Goal: Find specific fact: Find specific fact

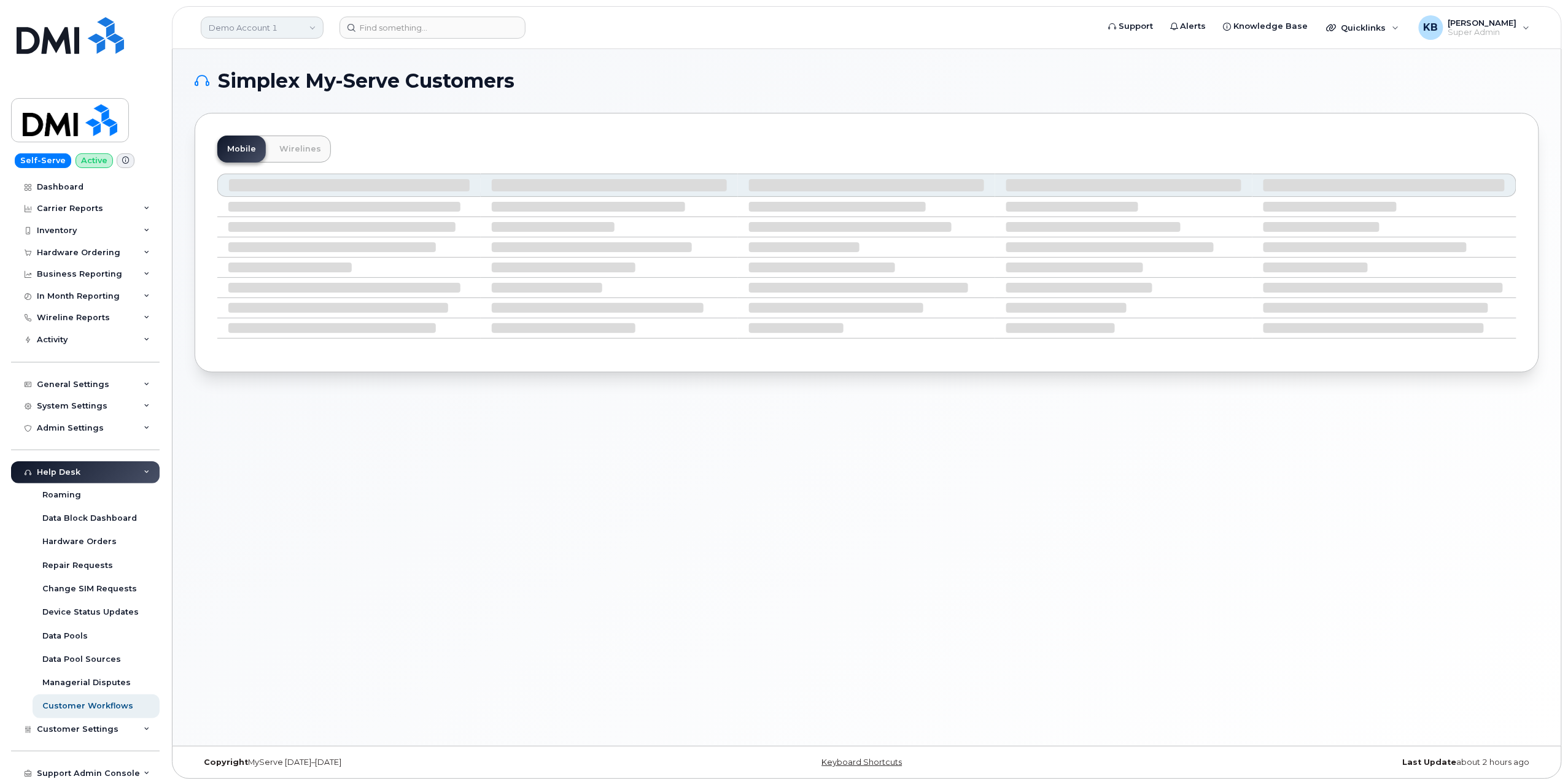
click at [266, 23] on link "Demo Account 1" at bounding box center [261, 28] width 123 height 22
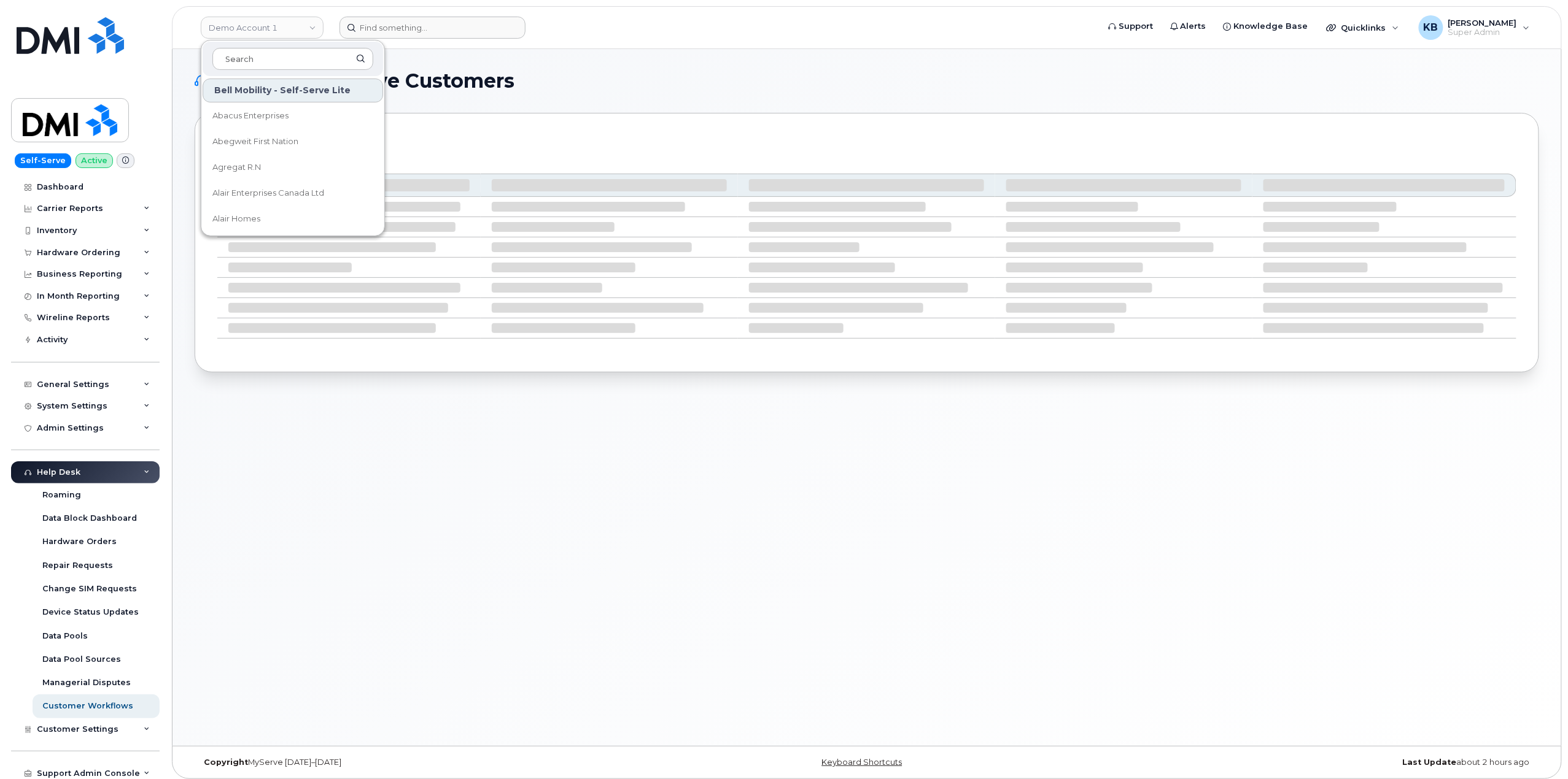
drag, startPoint x: 436, startPoint y: 12, endPoint x: 425, endPoint y: 20, distance: 13.6
click at [433, 13] on header "Demo Account 1 Bell Mobility - Self-Serve Lite Abacus Enterprises Abegweit Firs…" at bounding box center [866, 27] width 1390 height 43
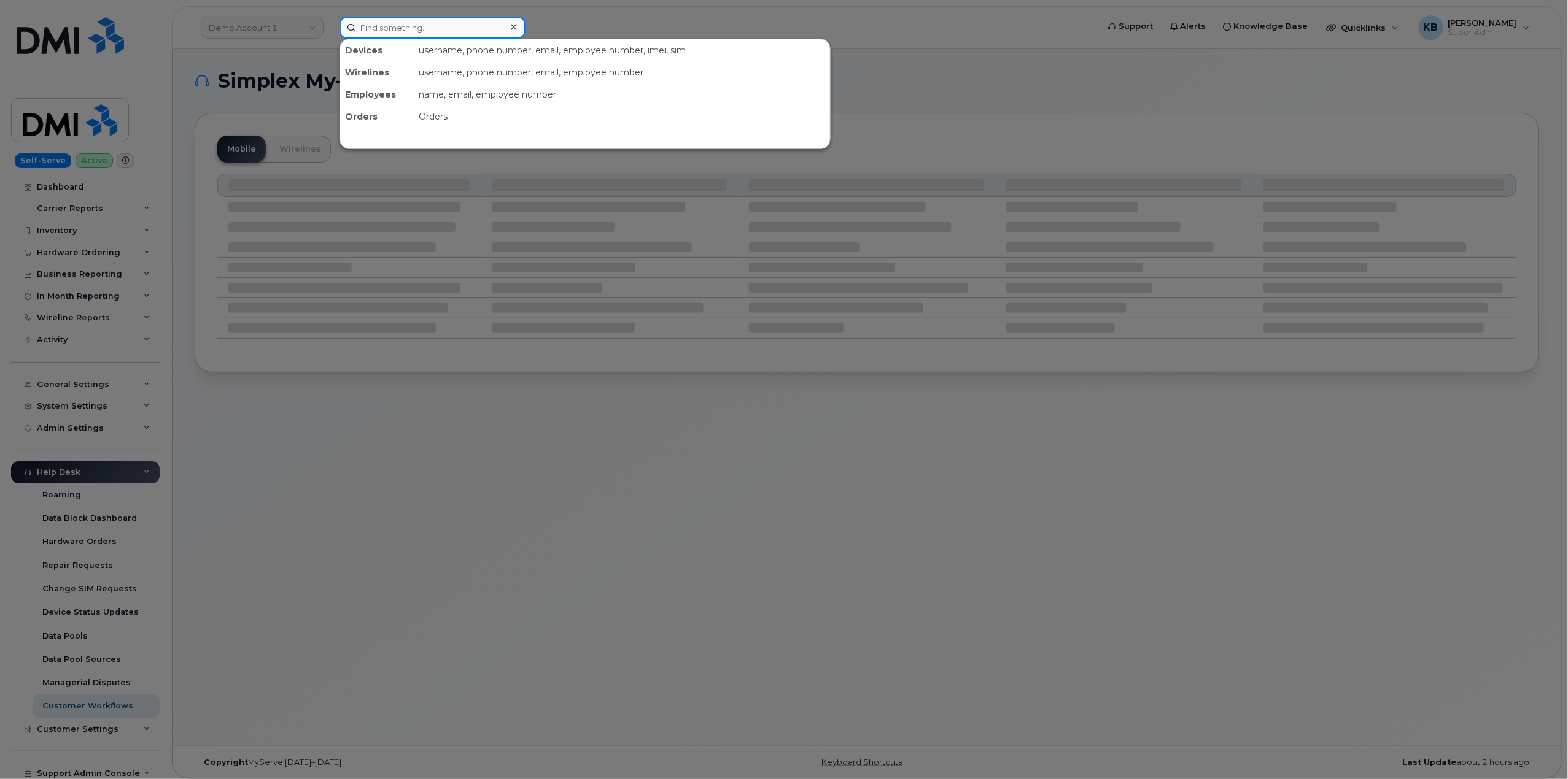
click at [419, 23] on input at bounding box center [432, 28] width 186 height 22
paste input "CS0786224"
click at [458, 27] on input "CS0786224" at bounding box center [432, 28] width 186 height 22
drag, startPoint x: 457, startPoint y: 27, endPoint x: 295, endPoint y: 20, distance: 162.2
click at [329, 20] on div "CS0786224 No results" at bounding box center [714, 28] width 770 height 22
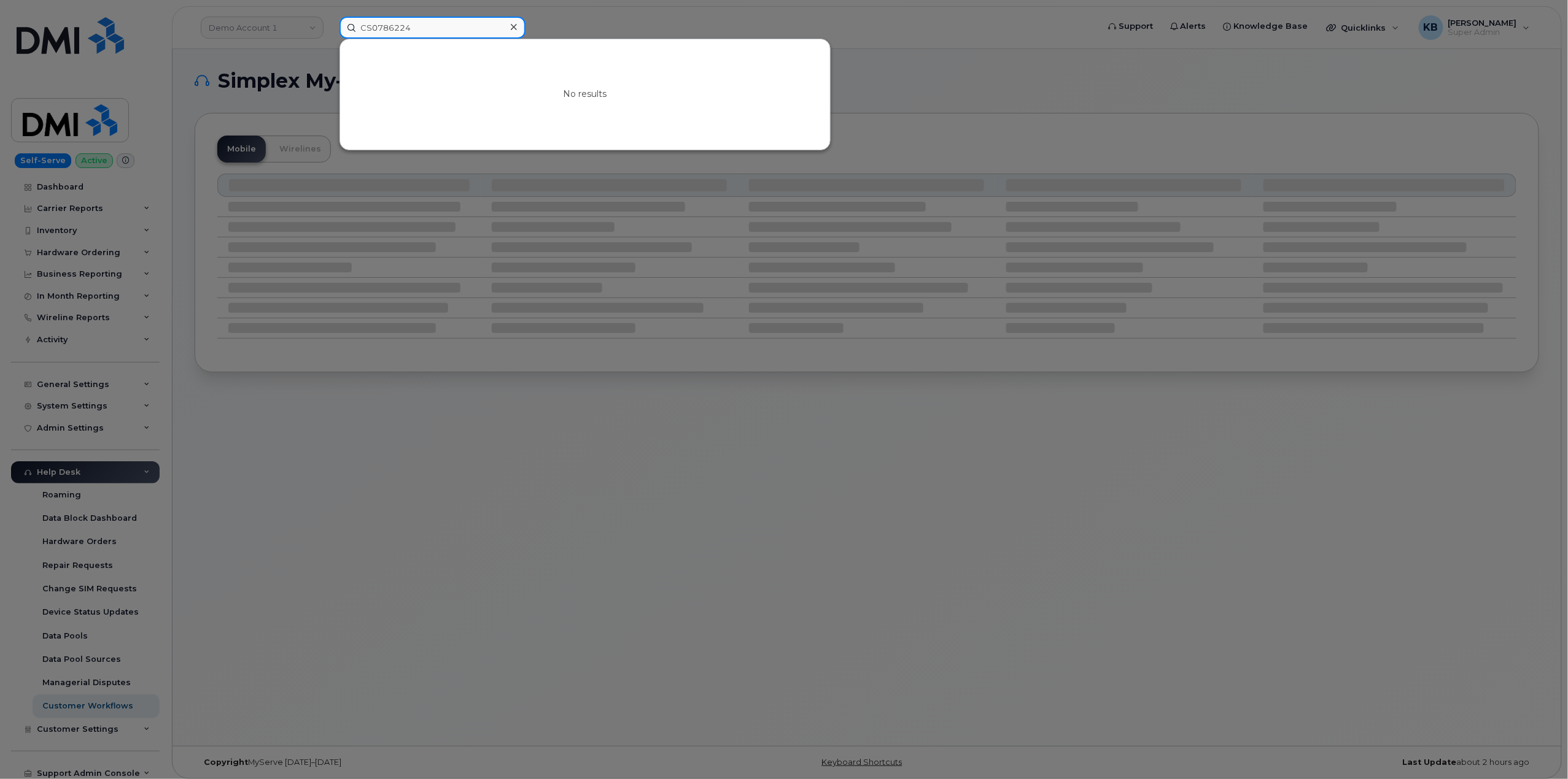
paste input "506-229-3267"
click at [404, 30] on input "506-229-3267" at bounding box center [432, 28] width 186 height 22
click at [400, 28] on input "506-229-3267" at bounding box center [432, 28] width 186 height 22
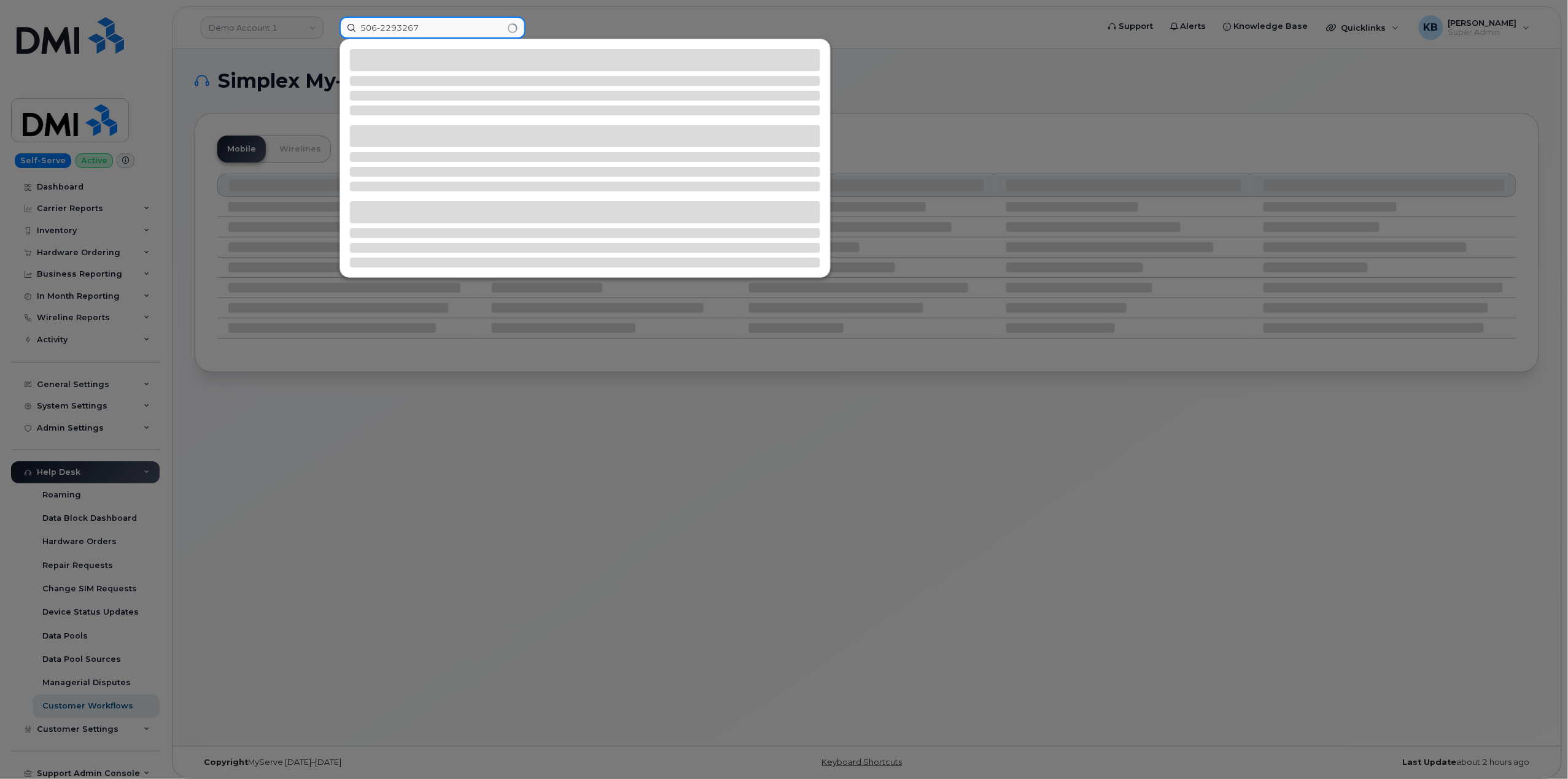
click at [379, 28] on input "506-2293267" at bounding box center [432, 28] width 186 height 22
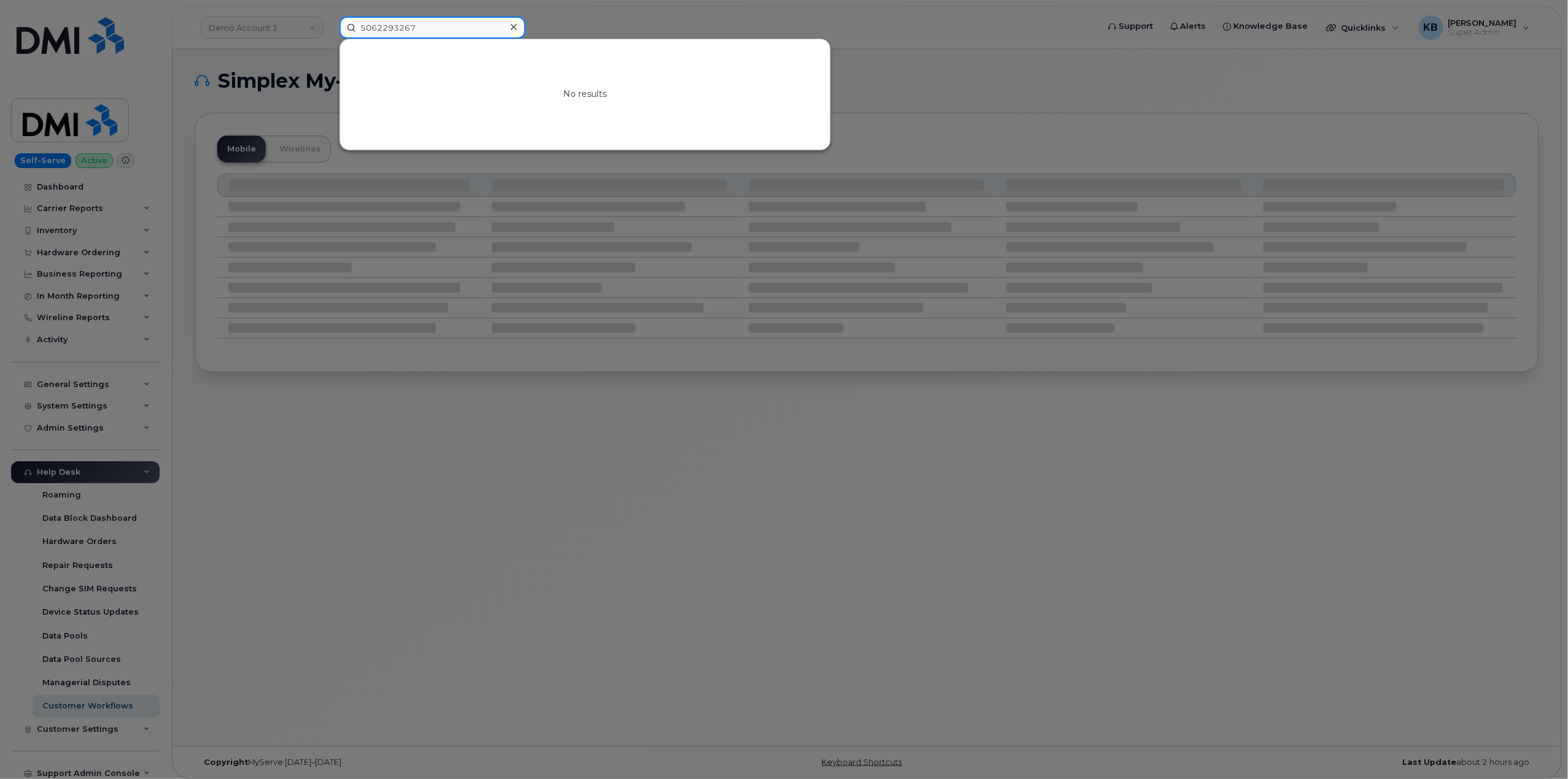
drag, startPoint x: 435, startPoint y: 25, endPoint x: 342, endPoint y: 23, distance: 93.0
click at [342, 23] on input "5062293267" at bounding box center [432, 28] width 186 height 22
paste input "357933316254672"
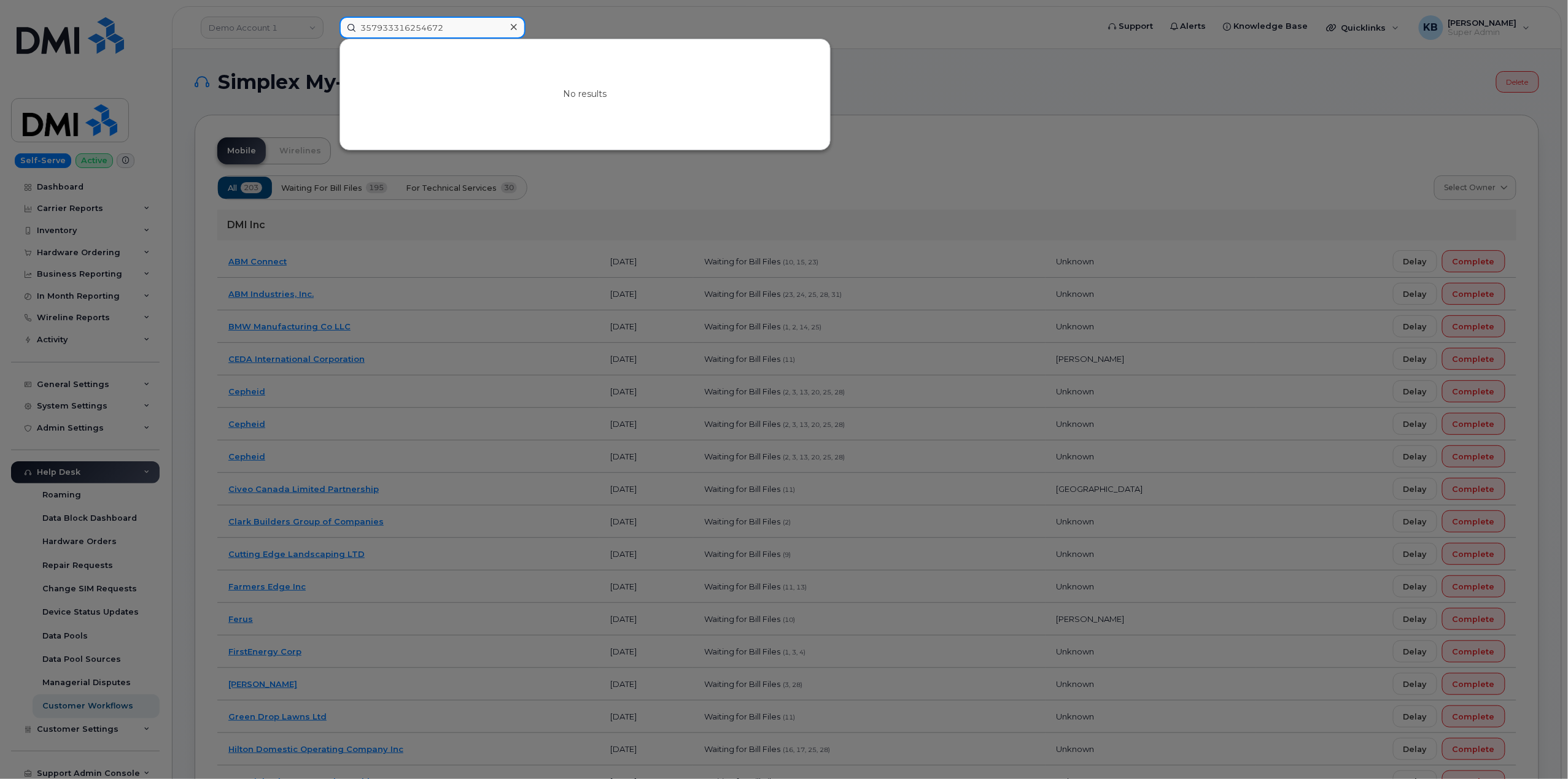
drag, startPoint x: 464, startPoint y: 28, endPoint x: 310, endPoint y: 27, distance: 154.0
click at [329, 27] on div "357933316254672 No results" at bounding box center [714, 28] width 770 height 22
paste input "89049032007008882600121067986795"
type input "89049032007008882600121067986795"
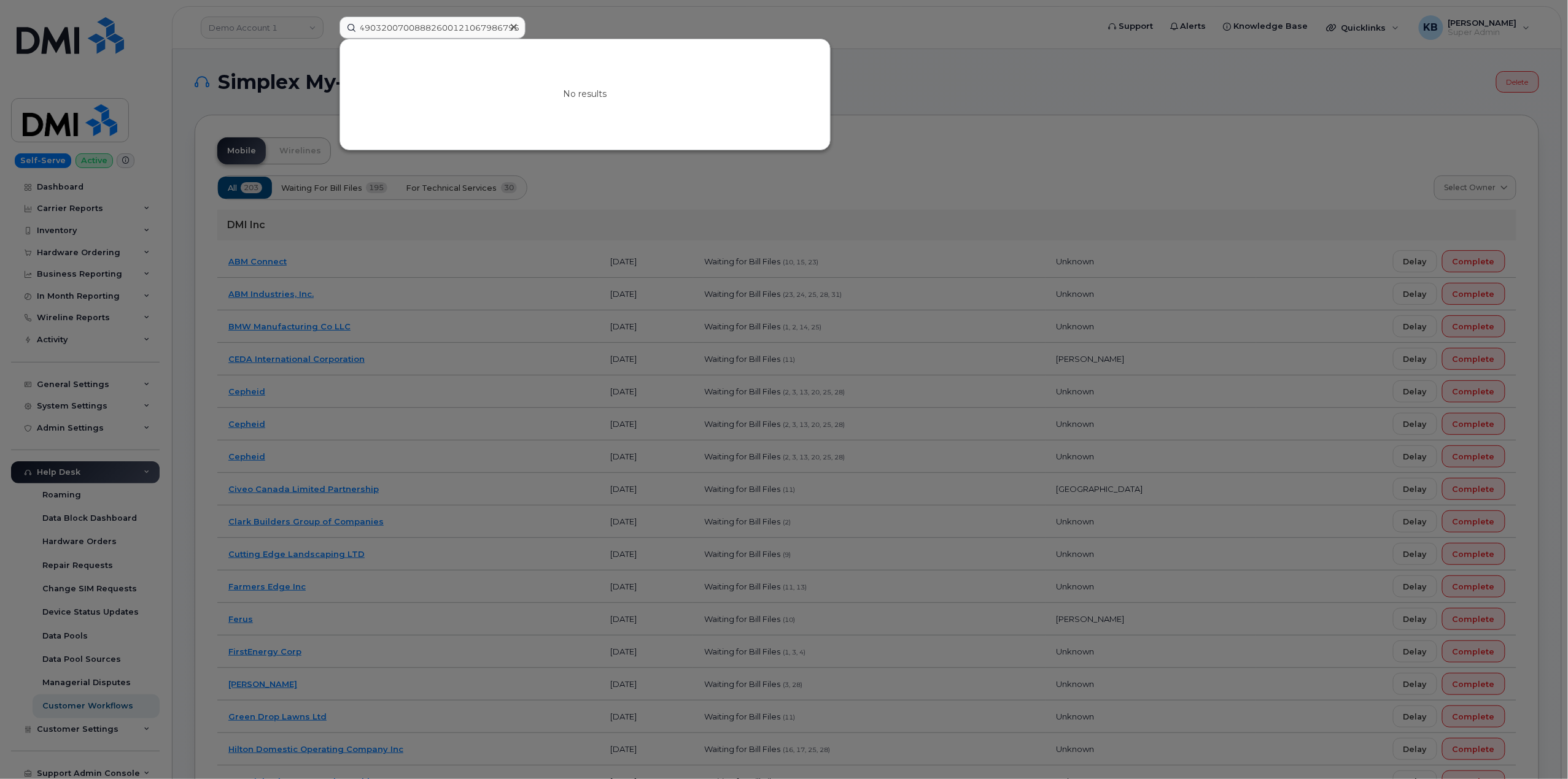
scroll to position [0, 0]
click at [442, 21] on input "89049032007008882600121067986795" at bounding box center [432, 28] width 186 height 22
click at [586, 23] on div at bounding box center [784, 390] width 1568 height 779
drag, startPoint x: 361, startPoint y: 27, endPoint x: 677, endPoint y: 54, distance: 317.2
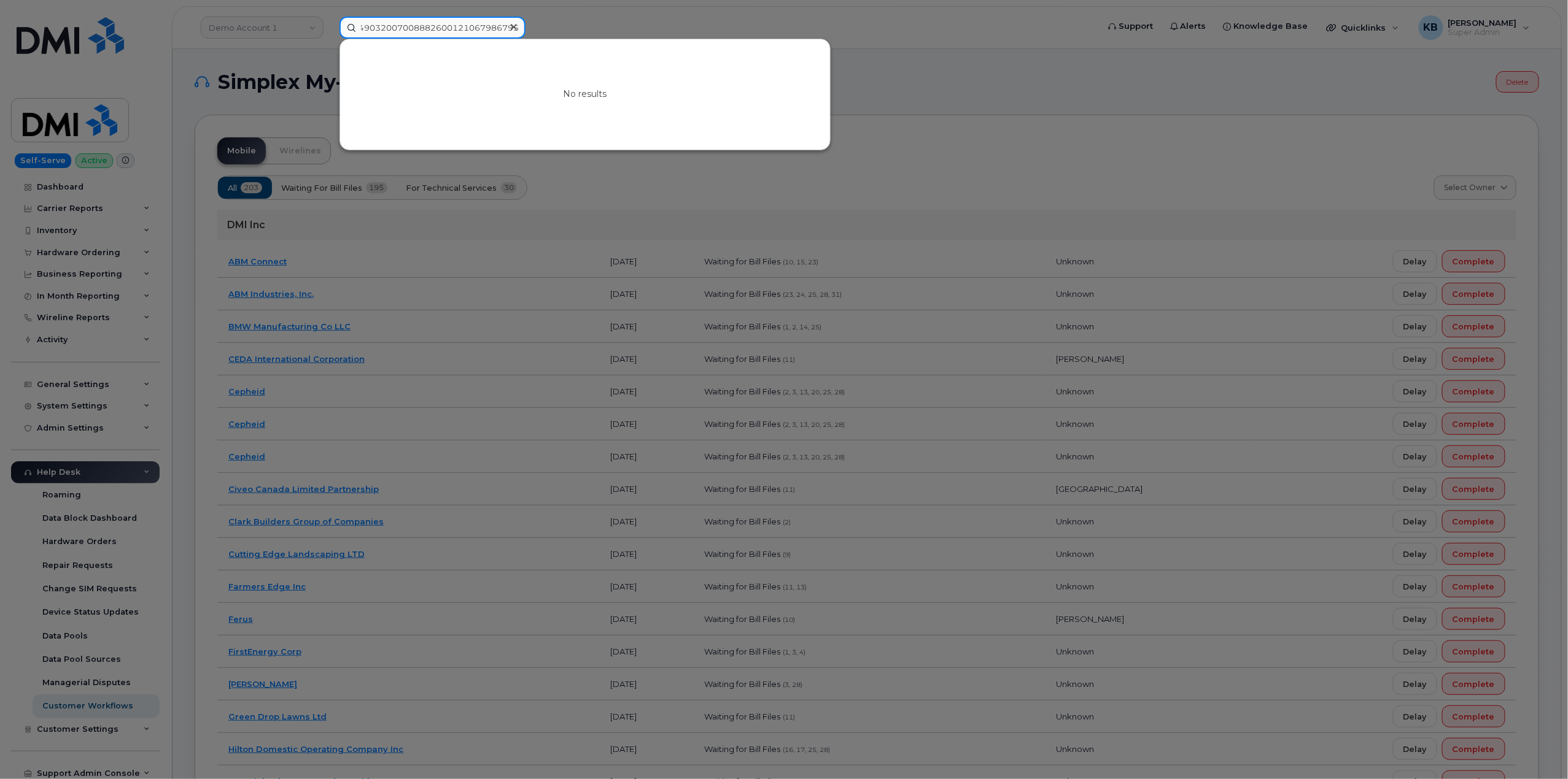
click at [677, 39] on div "89049032007008882600121067986795 No results" at bounding box center [715, 28] width 750 height 22
click at [402, 28] on input at bounding box center [432, 28] width 186 height 22
paste input "[PERSON_NAME]"
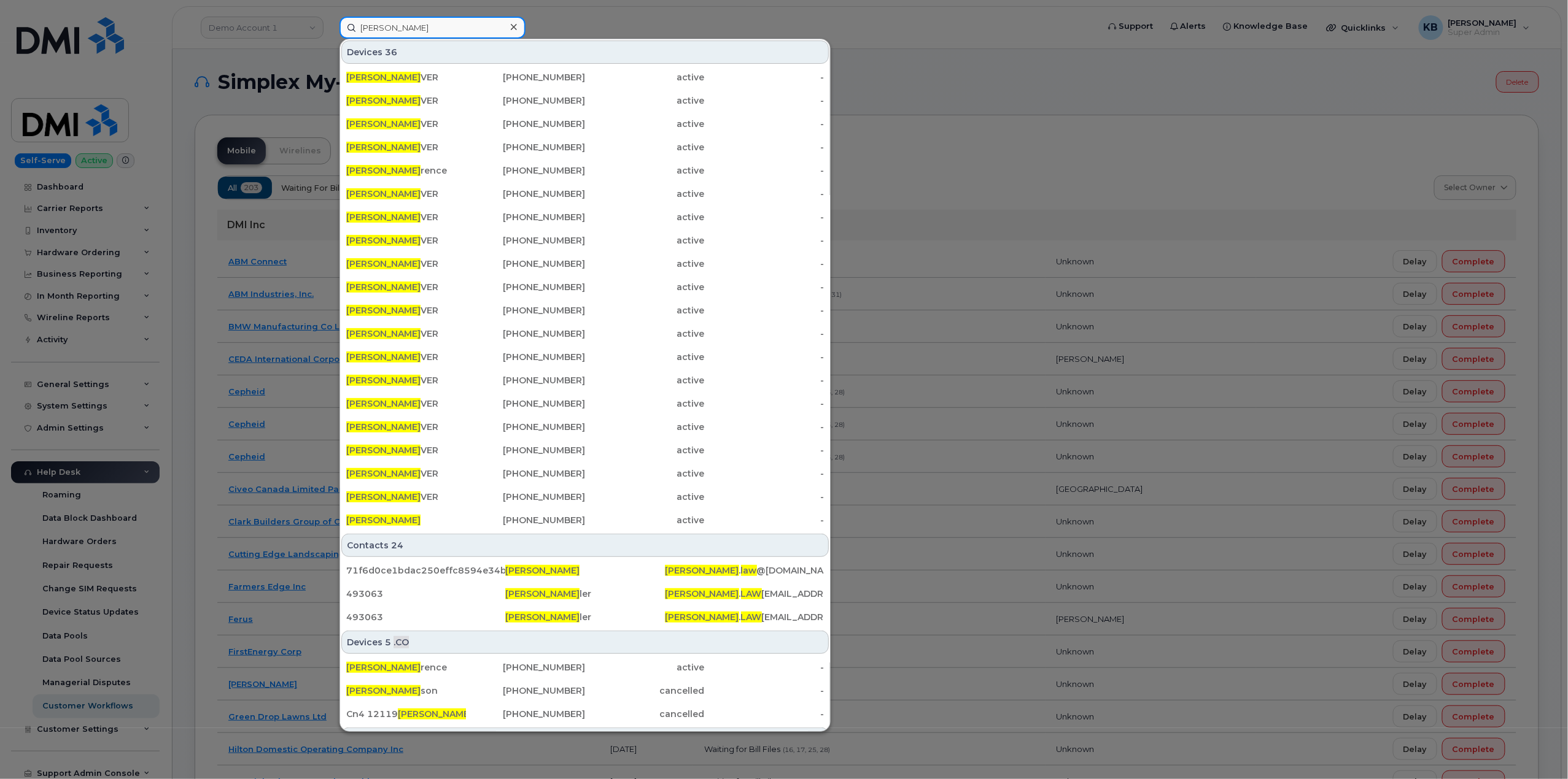
type input "[PERSON_NAME]"
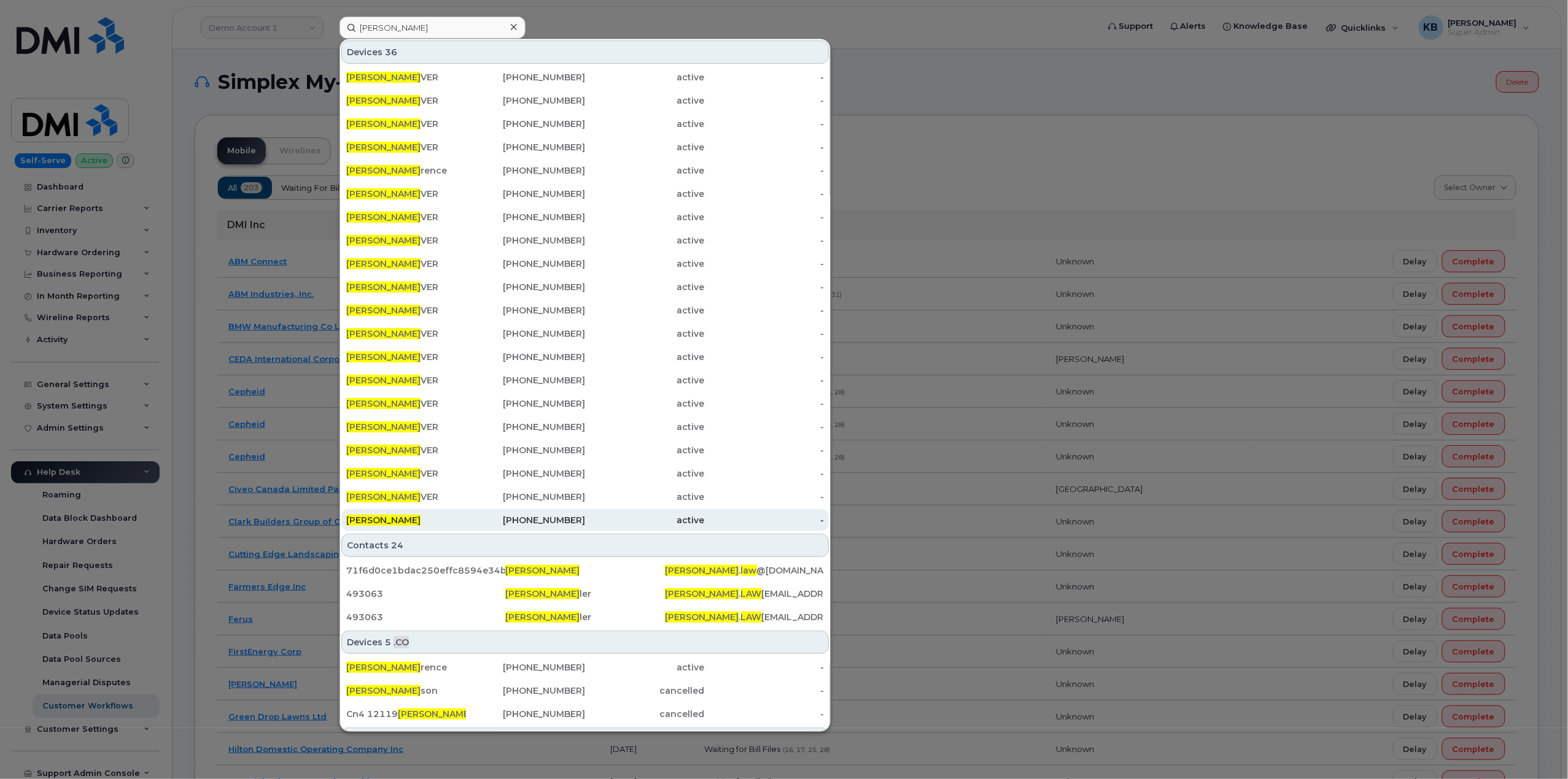
click at [511, 524] on div "506-259-3267" at bounding box center [525, 520] width 120 height 12
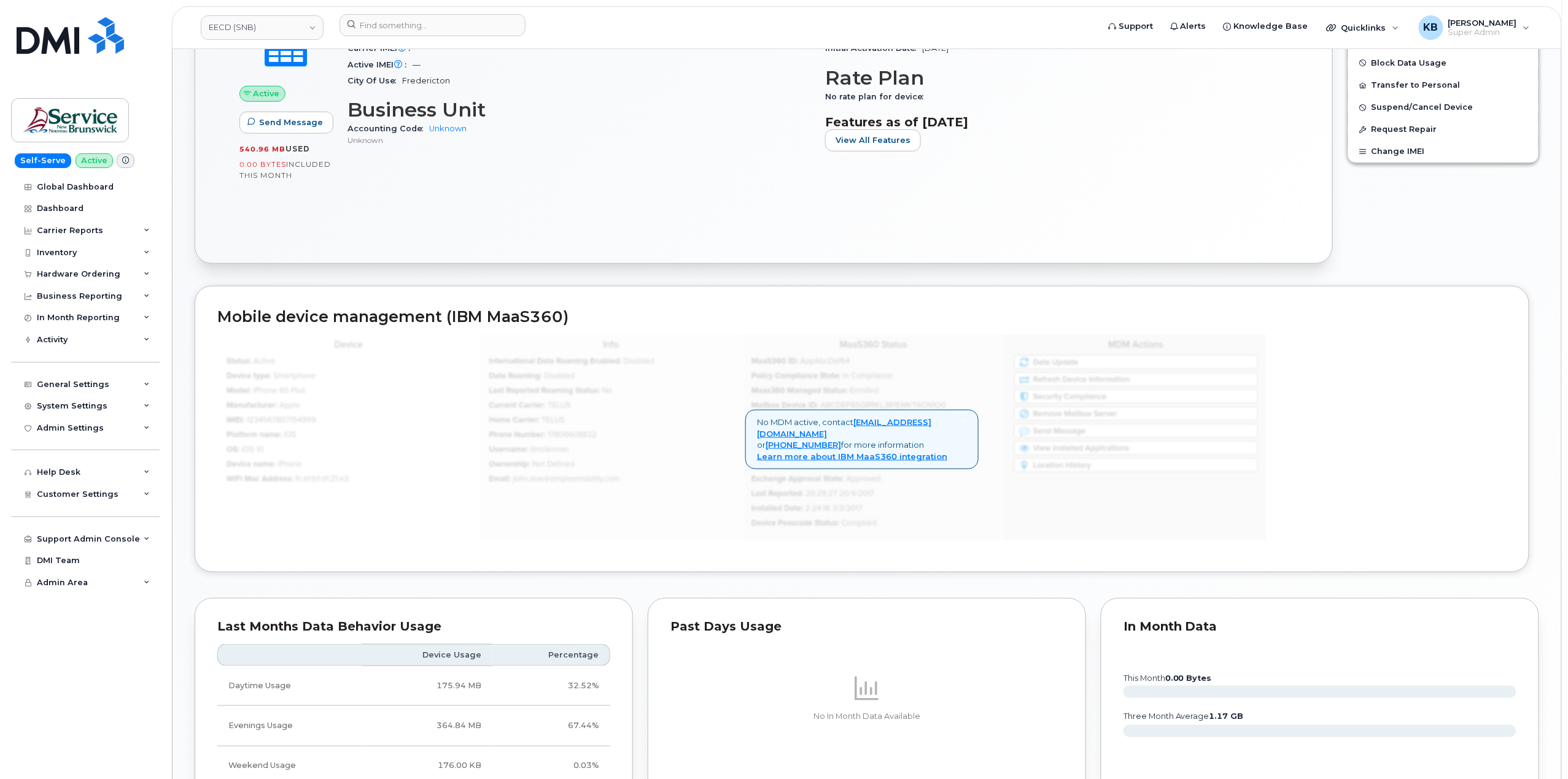
scroll to position [107, 0]
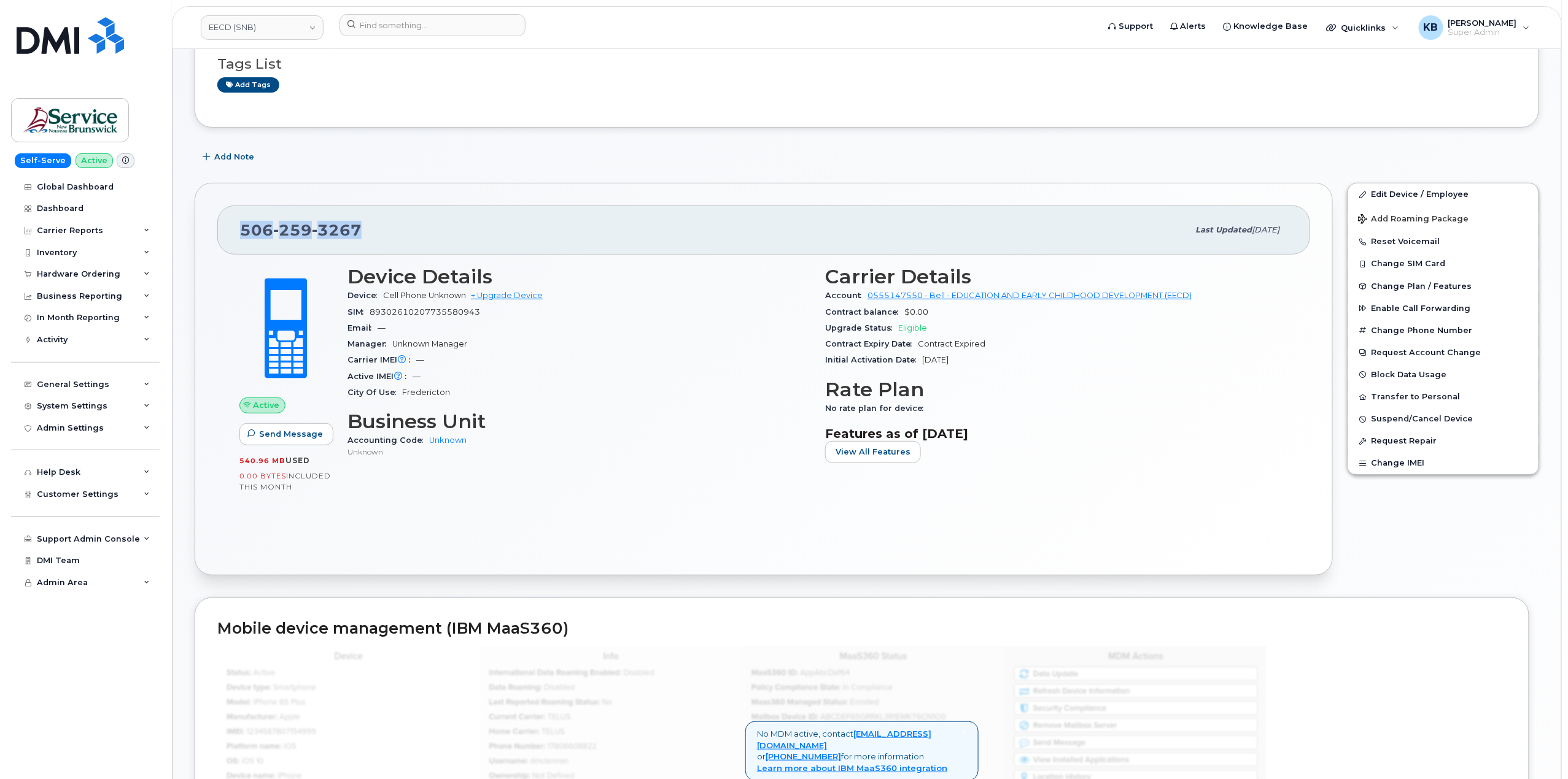
drag, startPoint x: 357, startPoint y: 231, endPoint x: 232, endPoint y: 233, distance: 125.0
click at [232, 233] on div "[PHONE_NUMBER] Last updated [DATE]" at bounding box center [763, 230] width 1093 height 49
click at [479, 221] on div "[PHONE_NUMBER]" at bounding box center [714, 230] width 948 height 25
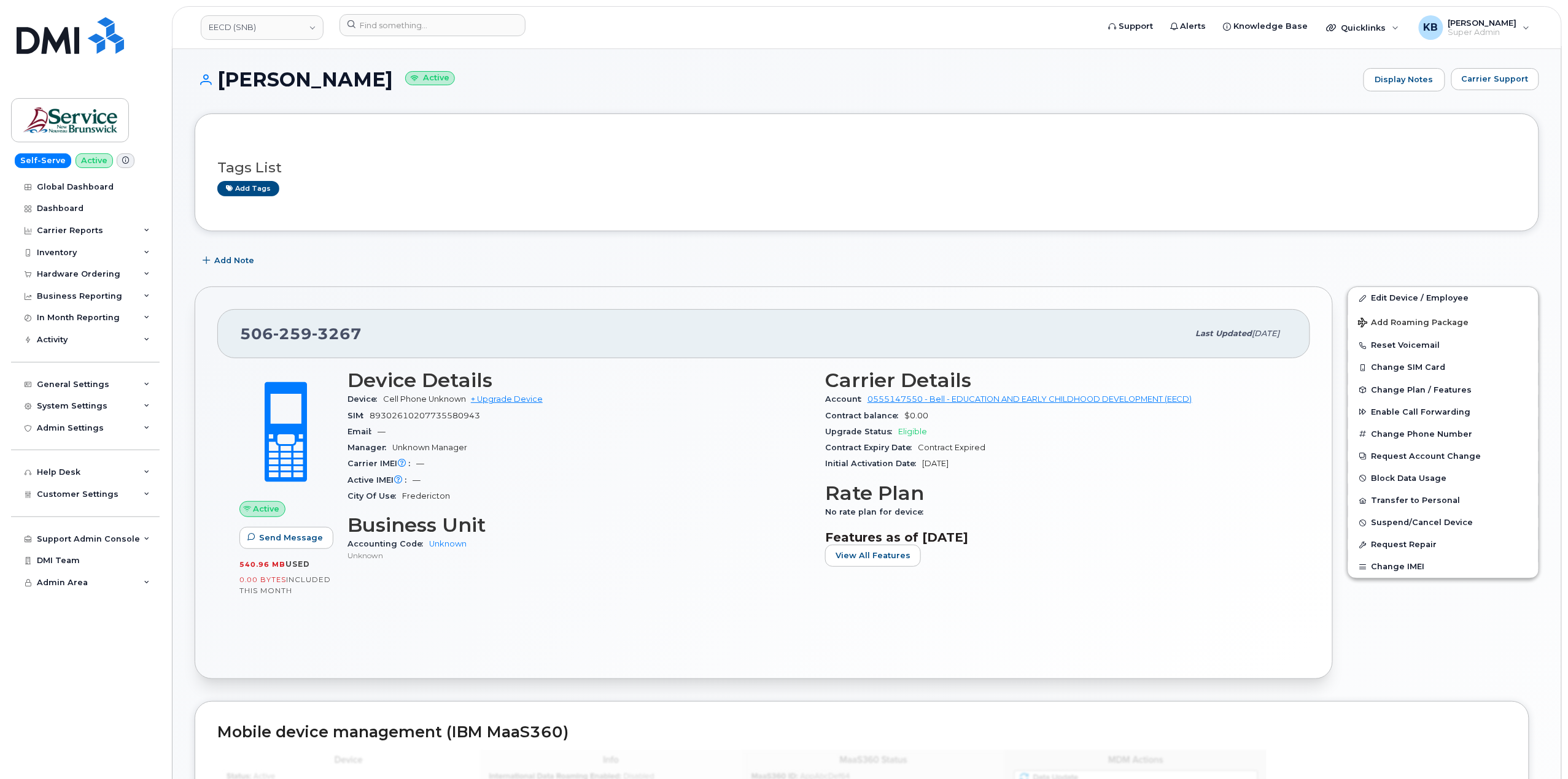
scroll to position [0, 0]
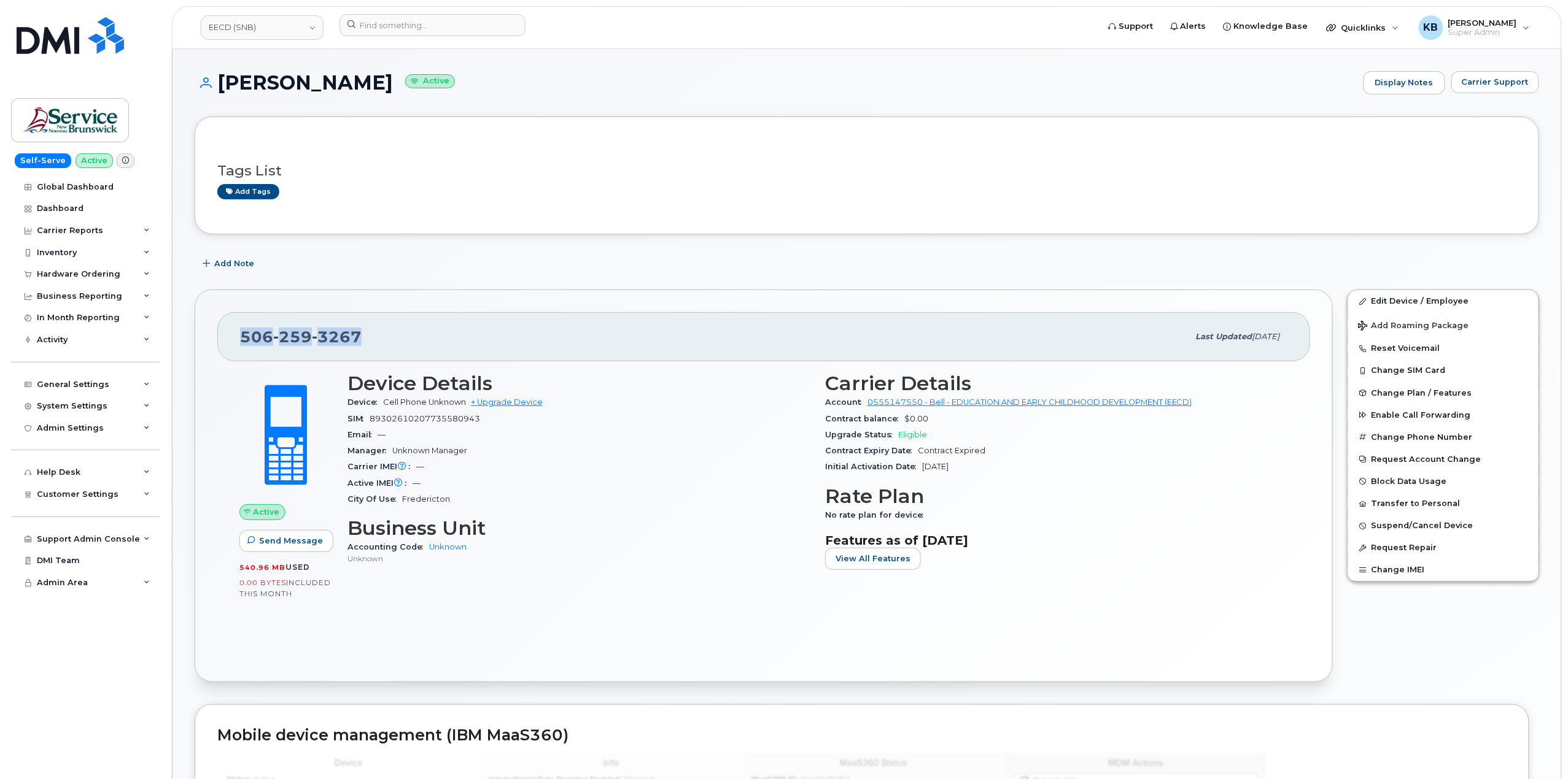
drag, startPoint x: 372, startPoint y: 333, endPoint x: 244, endPoint y: 342, distance: 128.3
click at [244, 342] on div "[PHONE_NUMBER]" at bounding box center [714, 337] width 948 height 25
click at [368, 345] on div "[PHONE_NUMBER]" at bounding box center [714, 337] width 948 height 25
drag, startPoint x: 380, startPoint y: 334, endPoint x: 239, endPoint y: 342, distance: 141.2
click at [239, 342] on div "[PHONE_NUMBER] Last updated [DATE]" at bounding box center [763, 337] width 1093 height 49
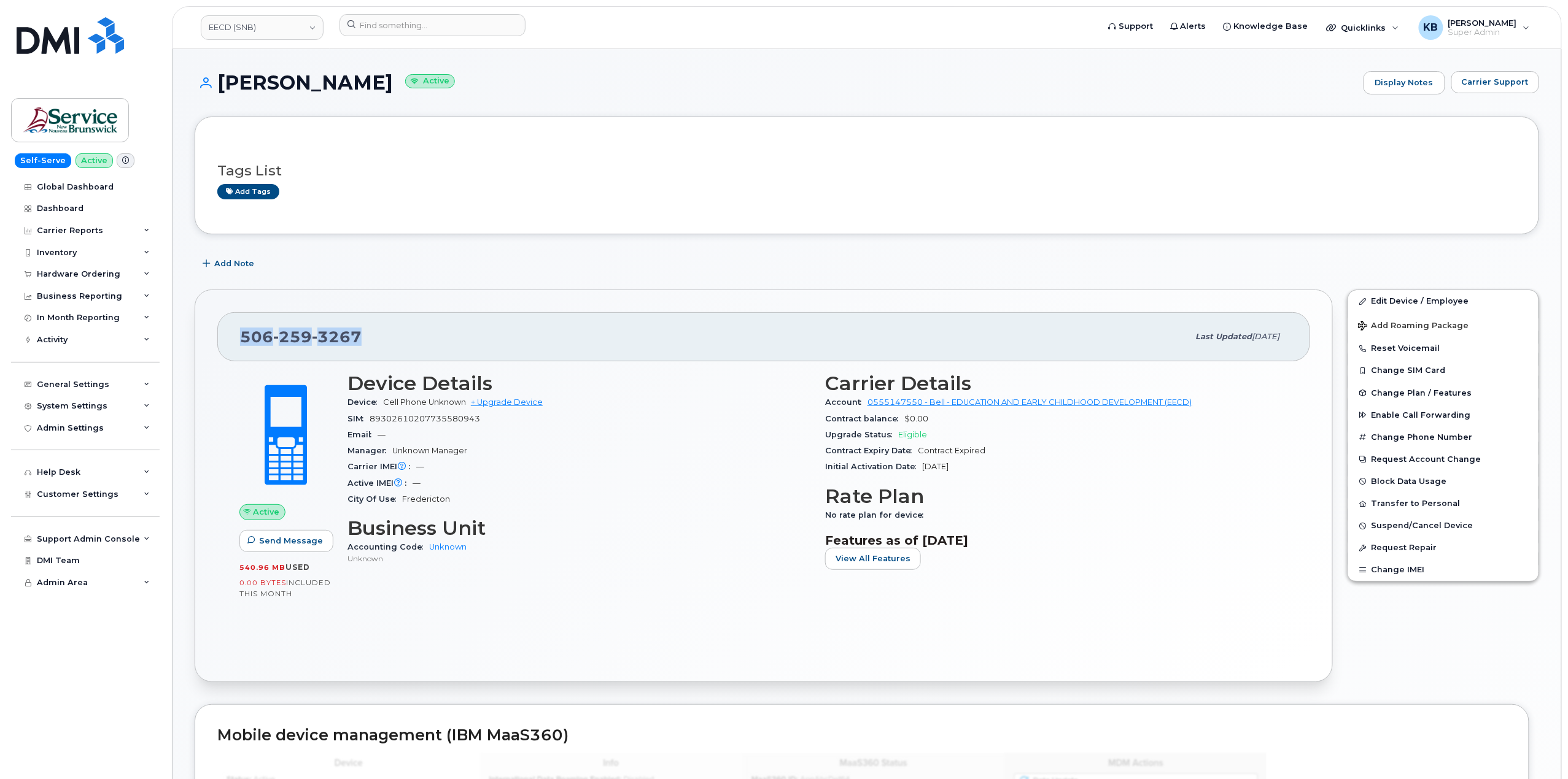
click at [526, 307] on div "[PHONE_NUMBER] Last updated [DATE] Active Send Message 540.96 MB  used 0.00 Byt…" at bounding box center [763, 485] width 1138 height 393
drag, startPoint x: 374, startPoint y: 335, endPoint x: 202, endPoint y: 337, distance: 172.0
click at [202, 337] on div "[PHONE_NUMBER] Last updated [DATE] Active Send Message 540.96 MB  used 0.00 Byt…" at bounding box center [763, 485] width 1138 height 393
click at [446, 351] on div "[PHONE_NUMBER] Last updated [DATE]" at bounding box center [763, 337] width 1093 height 49
drag, startPoint x: 419, startPoint y: 341, endPoint x: 227, endPoint y: 342, distance: 192.0
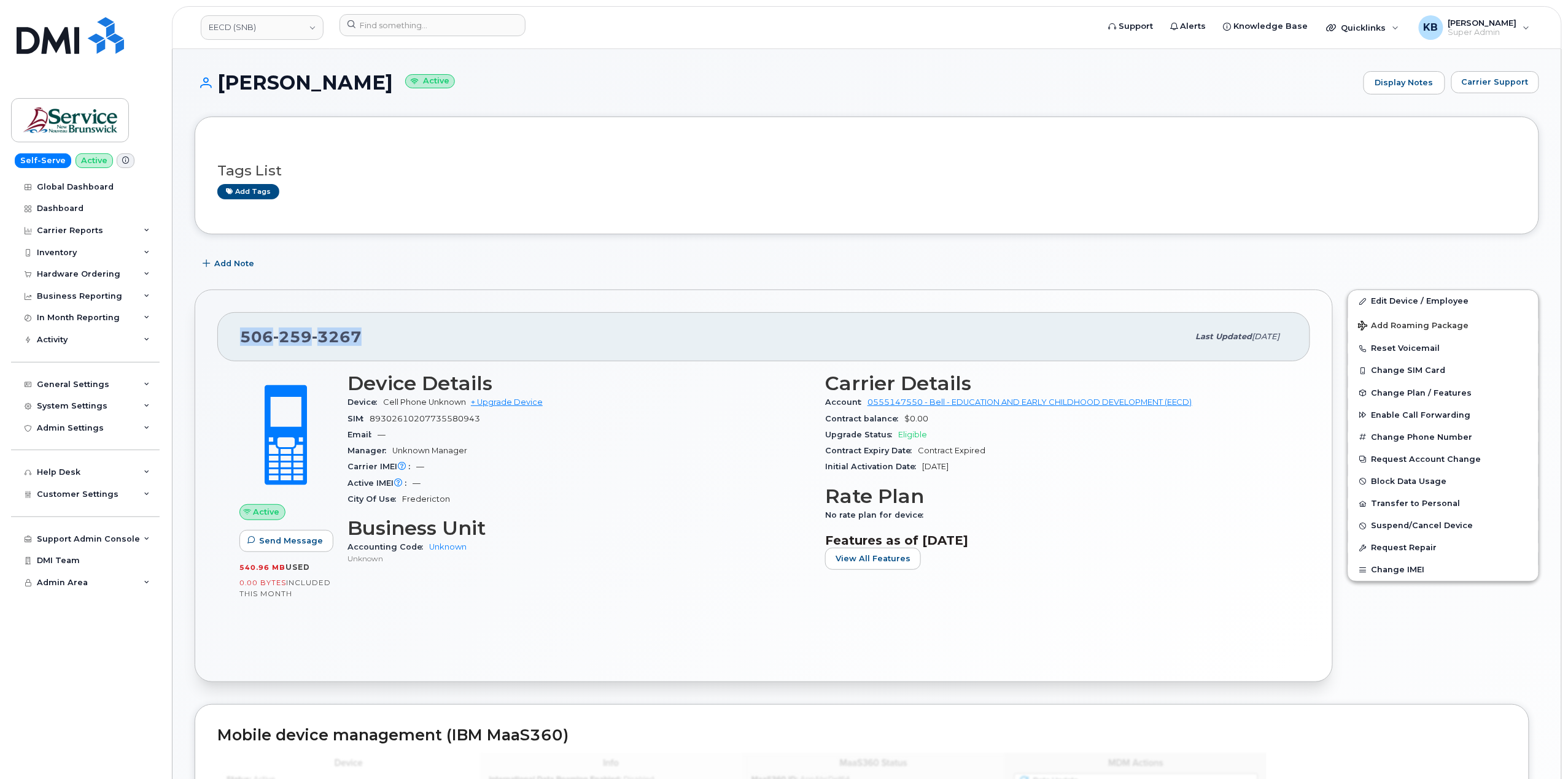
click at [227, 342] on div "[PHONE_NUMBER] Last updated [DATE]" at bounding box center [763, 337] width 1093 height 49
copy span "[PHONE_NUMBER]"
click at [848, 284] on div "[PHONE_NUMBER] Last updated [DATE] Active Send Message 540.96 MB  used 0.00 Byt…" at bounding box center [764, 486] width 1153 height 407
